Goal: Find specific page/section: Find specific page/section

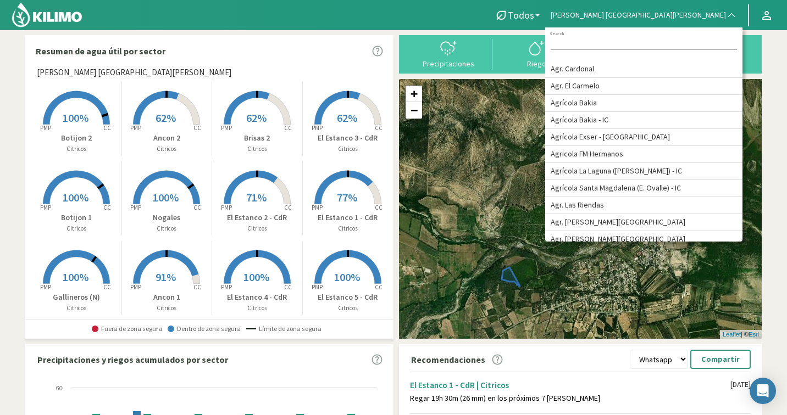
click at [690, 42] on input at bounding box center [644, 44] width 186 height 12
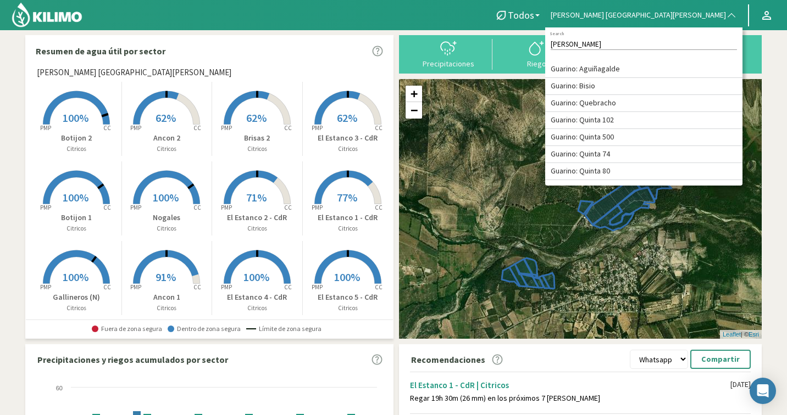
type input "[PERSON_NAME]"
click at [678, 111] on li "Guarino: Quebracho" at bounding box center [643, 103] width 197 height 17
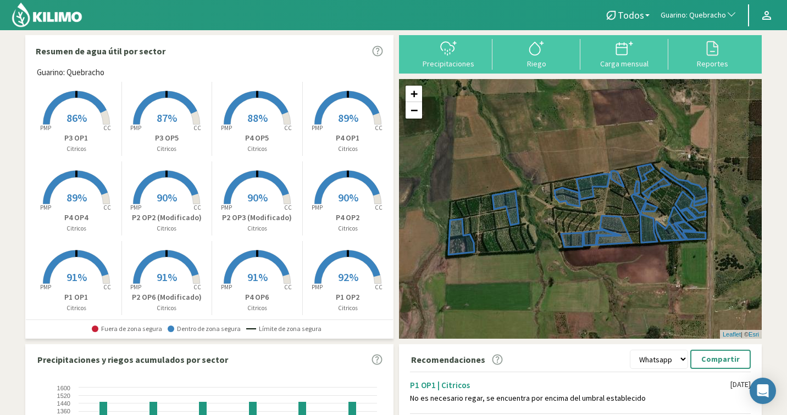
click at [315, 195] on icon at bounding box center [346, 188] width 65 height 34
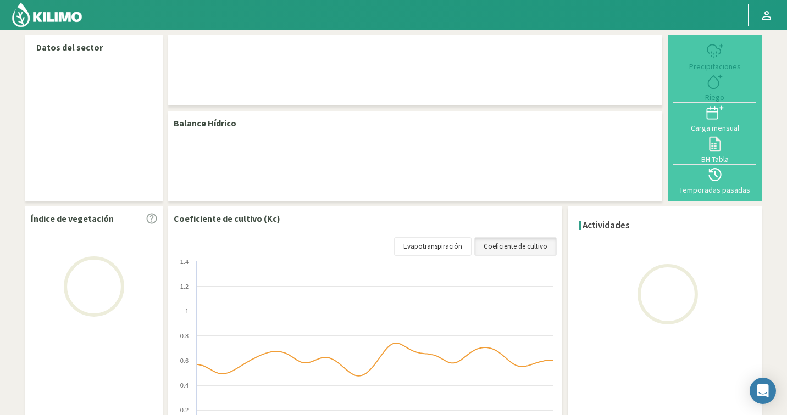
select select "124: Object"
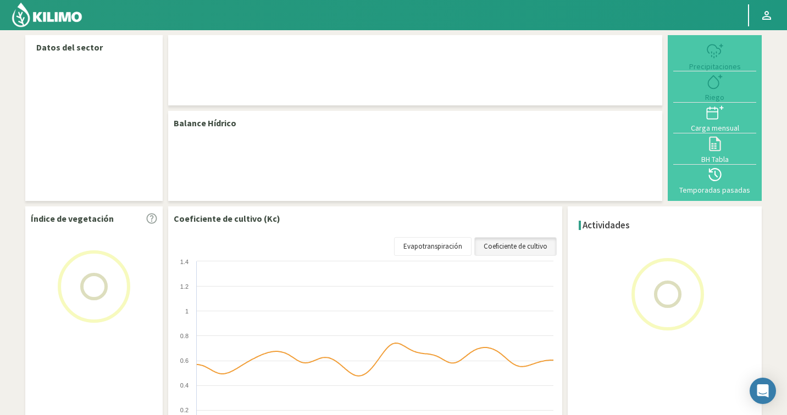
select select "17: Object"
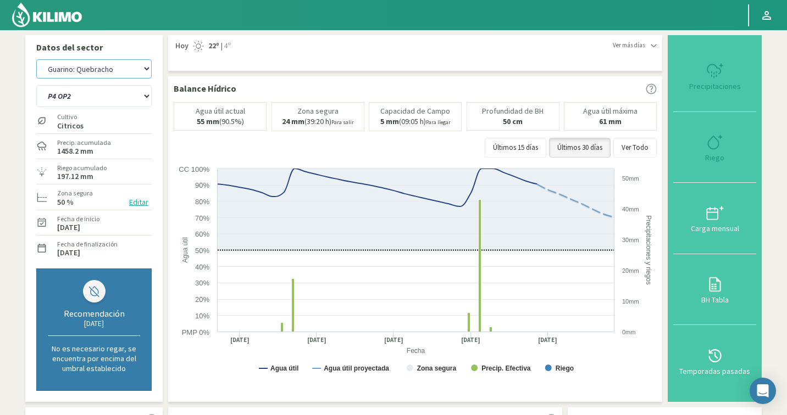
click at [102, 64] on select "Agr. Cardonal Agr. El [PERSON_NAME] [PERSON_NAME] [GEOGRAPHIC_DATA] - IC Agríco…" at bounding box center [93, 68] width 115 height 19
select select "126: Object"
click at [84, 102] on select "P1 OP1 P1 OP2 P1 OP3 P1 OP4 P1 OP5 P2 OP2 (Modificado) P2 OP3 (Modificado) P2 O…" at bounding box center [93, 96] width 115 height 22
select select "10: Object"
select select "411: Object"
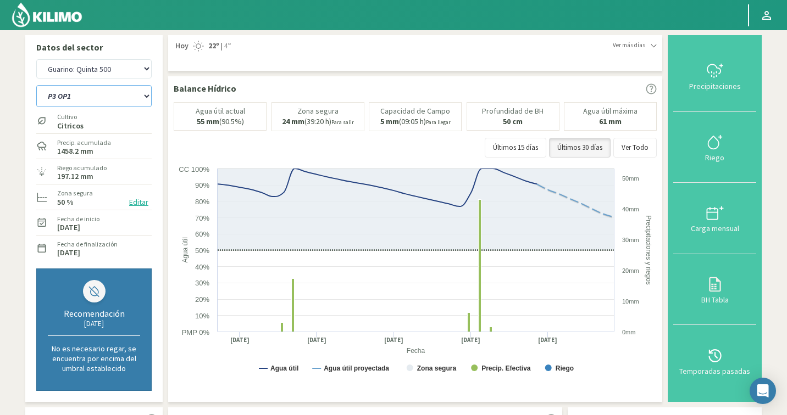
select select "23: Object"
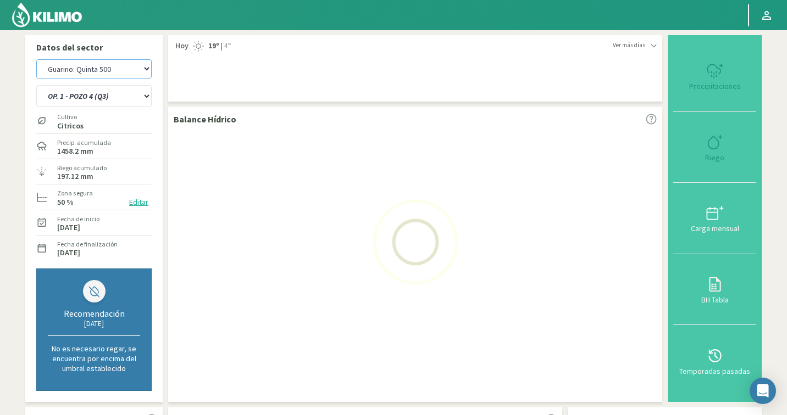
click at [124, 70] on select "Agr. Cardonal Agr. El [PERSON_NAME] [PERSON_NAME] [GEOGRAPHIC_DATA] - IC Agríco…" at bounding box center [93, 68] width 115 height 19
select select "413: Object"
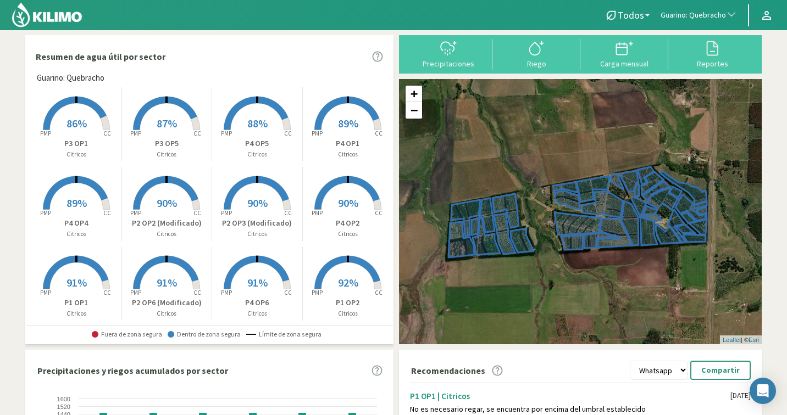
click at [682, 13] on span "Guarino: Quebracho" at bounding box center [692, 15] width 65 height 11
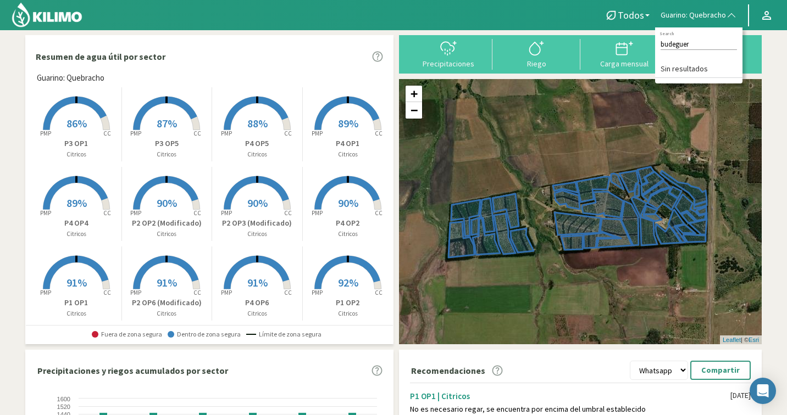
type input "budeguer"
click at [698, 41] on input "budeguer" at bounding box center [698, 44] width 76 height 12
click at [688, 29] on div "budeguer Search Sin resultados" at bounding box center [698, 55] width 87 height 56
click at [689, 16] on span "Guarino: Quebracho" at bounding box center [692, 15] width 65 height 11
